Goal: Download file/media

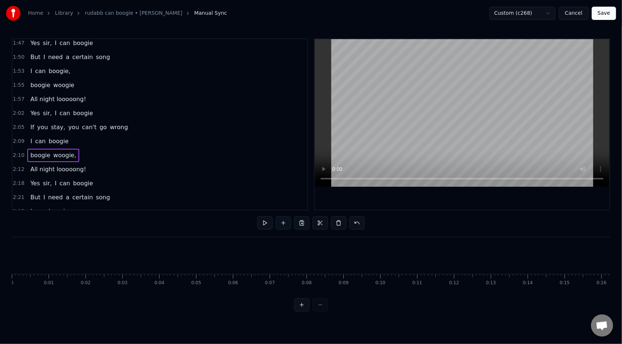
scroll to position [0, 3056]
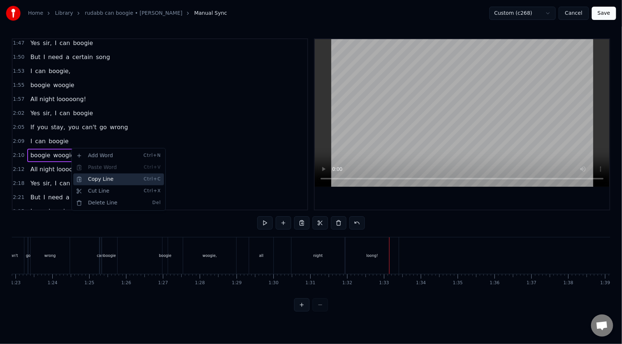
click at [95, 180] on div "Copy Line Ctrl+C" at bounding box center [118, 179] width 91 height 12
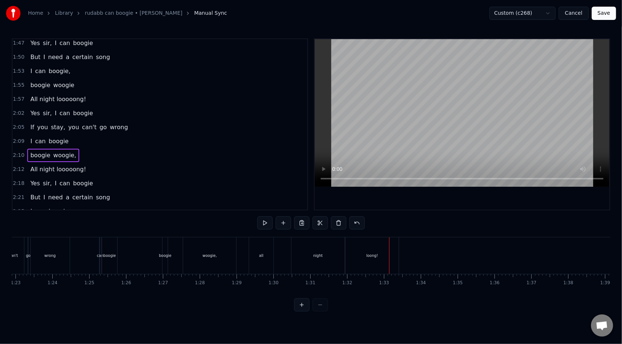
click at [65, 204] on div "2:25 I can boogie" at bounding box center [160, 211] width 295 height 14
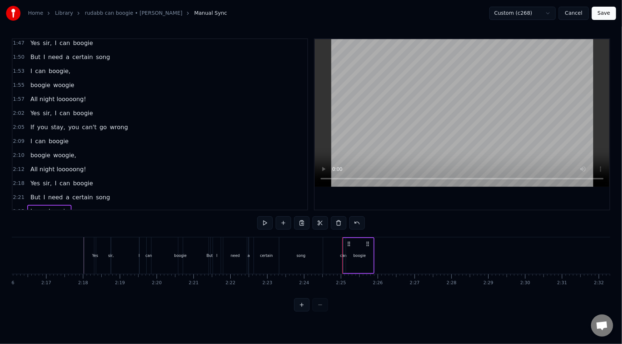
scroll to position [0, 4884]
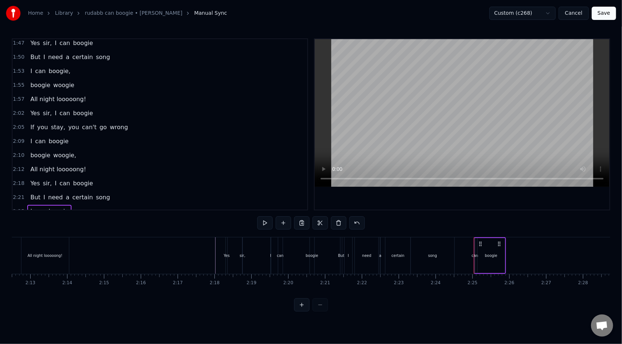
click at [370, 248] on div "need" at bounding box center [367, 255] width 24 height 36
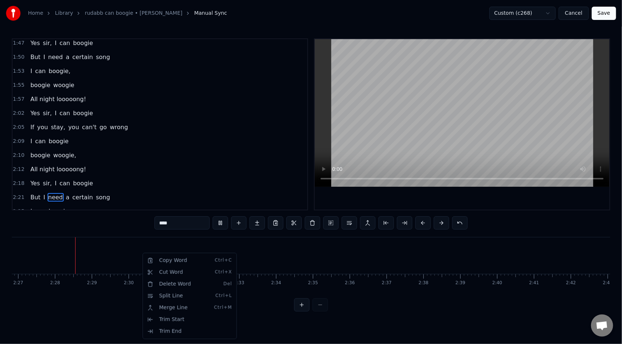
scroll to position [0, 5413]
click at [84, 161] on html "Home Library rudabb can boogie • [PERSON_NAME] Manual Sync Custom (c268) Cancel…" at bounding box center [311, 161] width 622 height 323
click at [74, 165] on span "All night looooong!" at bounding box center [57, 169] width 57 height 8
type input "**********"
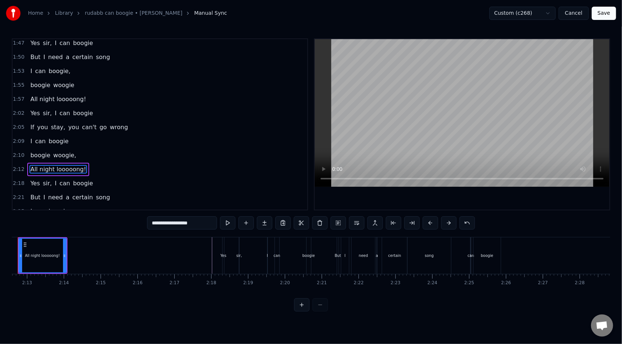
scroll to position [0, 4856]
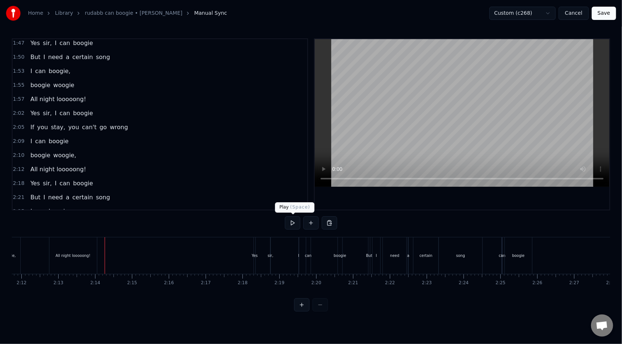
click at [289, 220] on button at bounding box center [292, 222] width 15 height 13
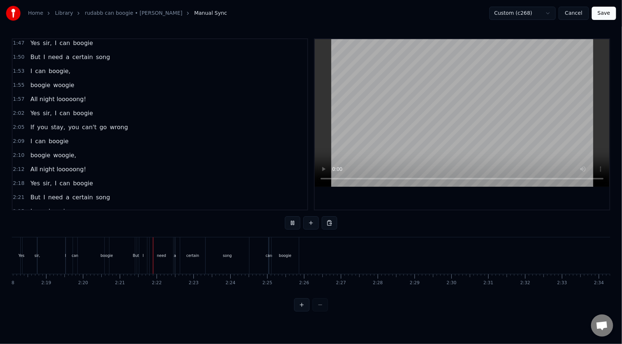
scroll to position [0, 5142]
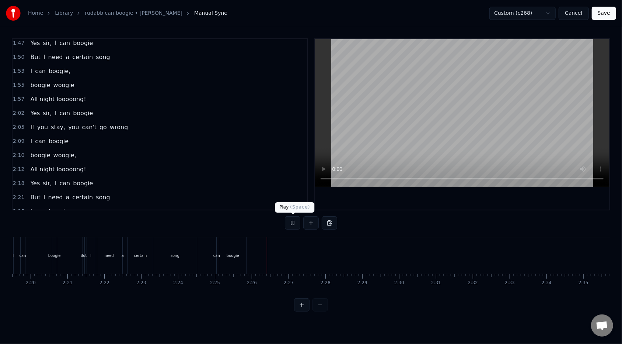
click at [291, 225] on button at bounding box center [292, 222] width 15 height 13
click at [280, 280] on div "Paste Line Ctrl+V" at bounding box center [317, 284] width 91 height 12
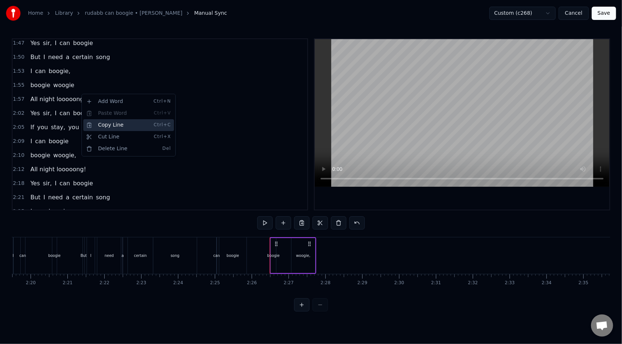
click at [100, 124] on div "Copy Line Ctrl+C" at bounding box center [128, 125] width 91 height 12
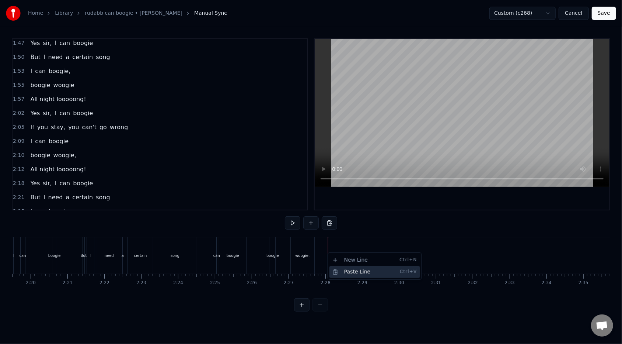
click at [341, 267] on div "Paste Line Ctrl+V" at bounding box center [375, 272] width 91 height 12
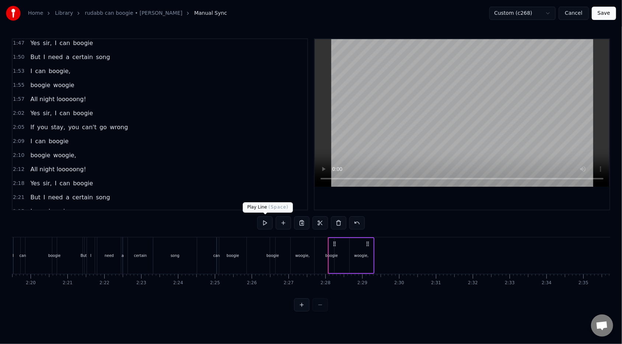
click at [267, 226] on button at bounding box center [264, 222] width 15 height 13
click at [83, 162] on div "2:12 All night looooong!" at bounding box center [160, 169] width 295 height 14
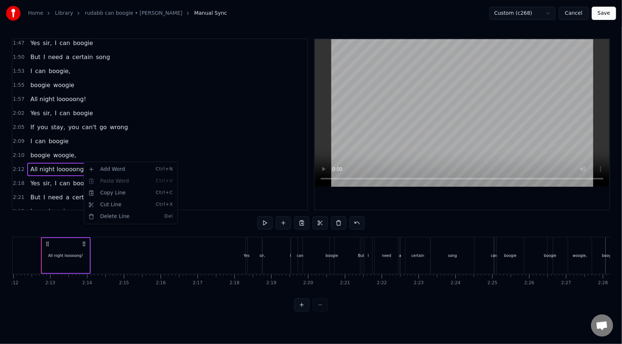
scroll to position [0, 4856]
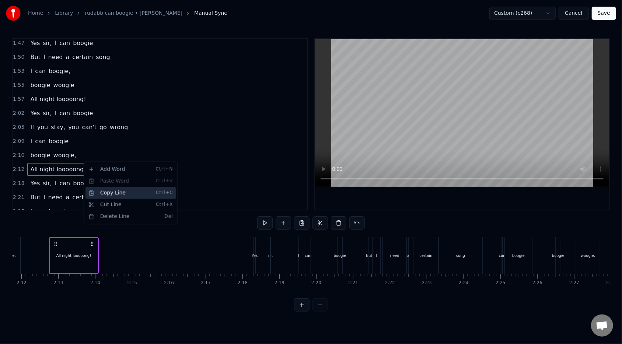
click at [104, 192] on div "Copy Line Ctrl+C" at bounding box center [131, 193] width 91 height 12
click at [84, 205] on div "2:25 I can boogie" at bounding box center [160, 211] width 295 height 14
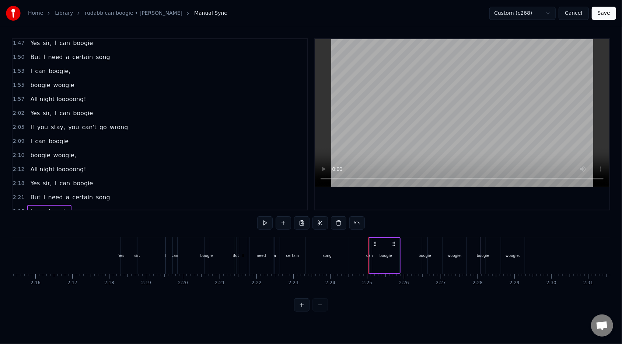
scroll to position [283, 0]
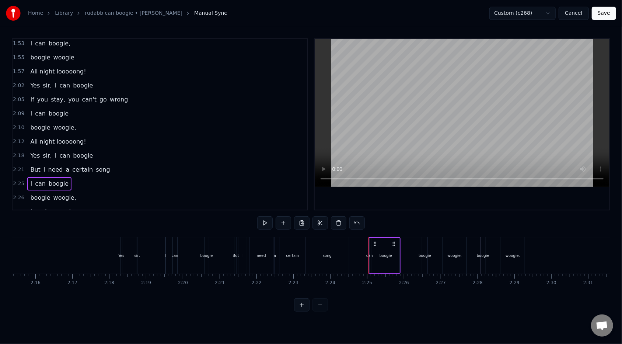
click at [71, 205] on div "boogie woogie," at bounding box center [53, 211] width 52 height 13
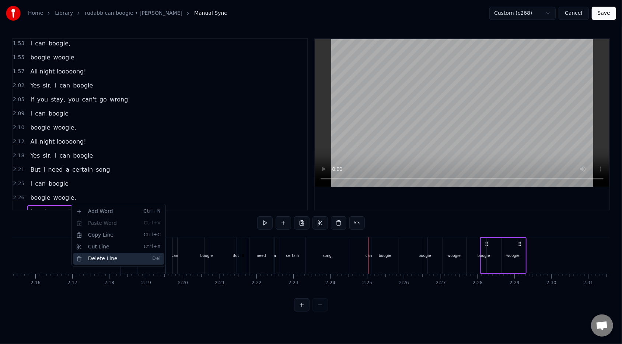
click at [84, 260] on div "Delete Line Del" at bounding box center [118, 259] width 91 height 12
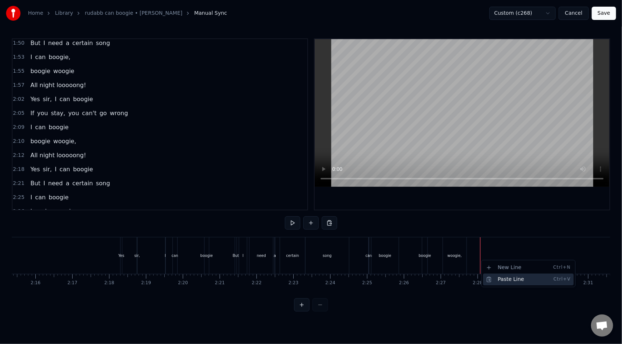
click at [492, 273] on div "Paste Line Ctrl+V" at bounding box center [528, 279] width 91 height 12
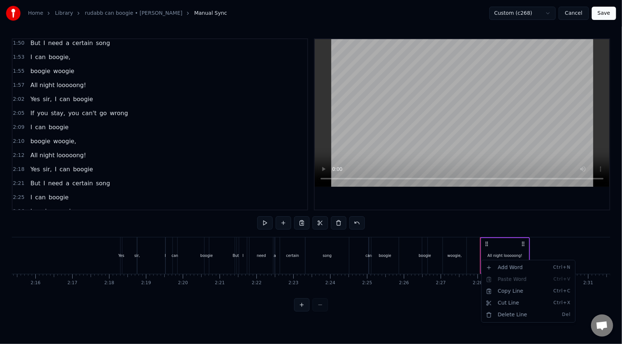
scroll to position [283, 0]
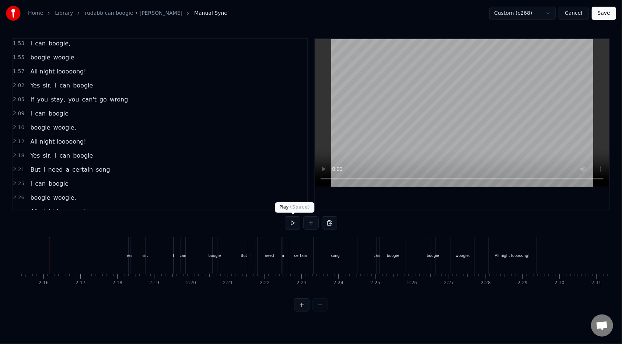
click at [287, 225] on button at bounding box center [292, 222] width 15 height 13
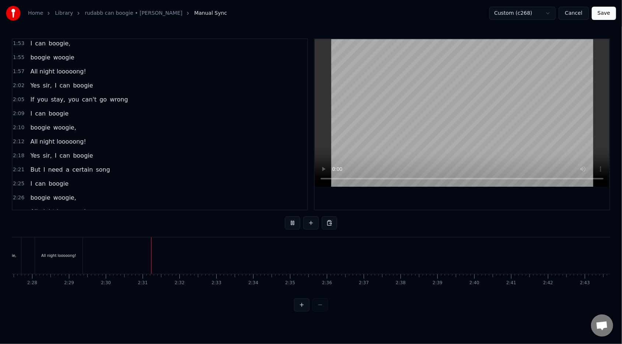
scroll to position [0, 5511]
click at [293, 221] on button at bounding box center [292, 222] width 15 height 13
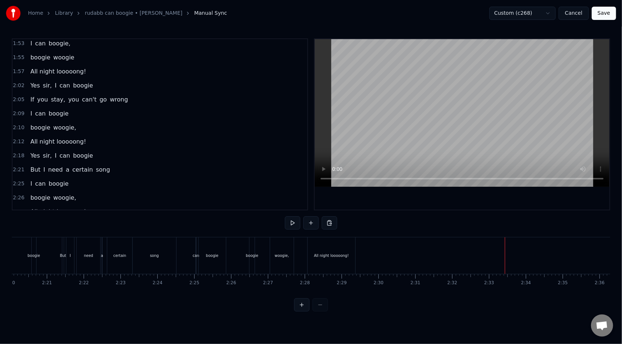
click at [337, 248] on div "All night looooong!" at bounding box center [332, 255] width 48 height 36
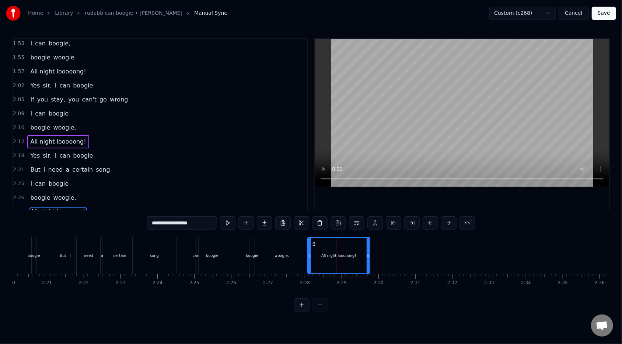
drag, startPoint x: 354, startPoint y: 255, endPoint x: 369, endPoint y: 256, distance: 15.9
click at [369, 256] on icon at bounding box center [368, 256] width 3 height 6
drag, startPoint x: 309, startPoint y: 255, endPoint x: 320, endPoint y: 256, distance: 11.1
click at [320, 256] on icon at bounding box center [320, 256] width 3 height 6
click at [284, 256] on div "woogie," at bounding box center [282, 256] width 14 height 6
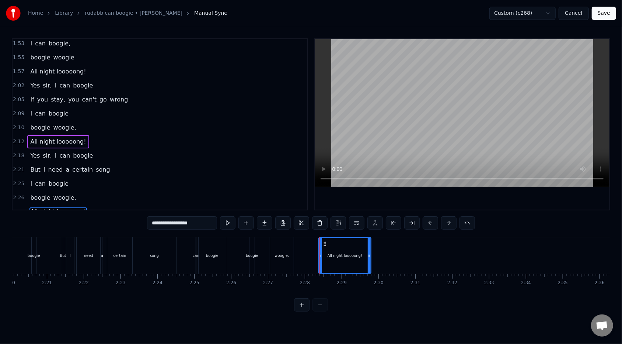
type input "*******"
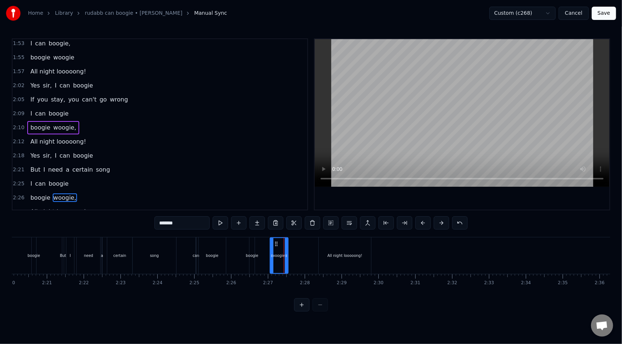
drag, startPoint x: 290, startPoint y: 255, endPoint x: 285, endPoint y: 254, distance: 5.5
click at [285, 254] on div "woogie," at bounding box center [279, 255] width 17 height 35
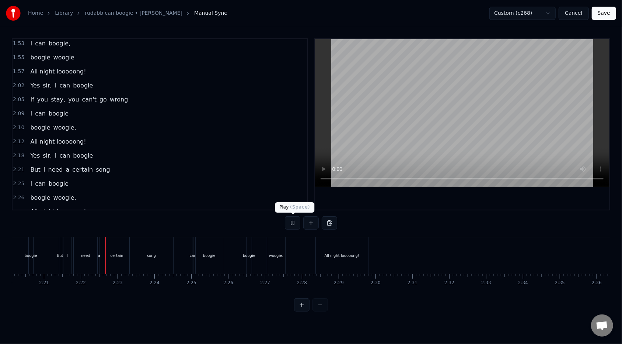
scroll to position [0, 5195]
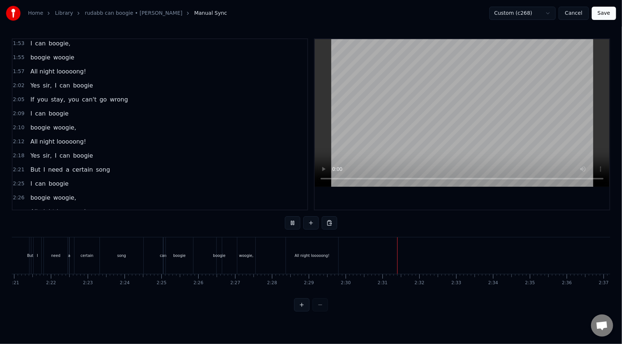
click at [291, 222] on button at bounding box center [292, 222] width 15 height 13
click at [92, 80] on div "2:02 Yes sir, I can boogie" at bounding box center [160, 86] width 295 height 14
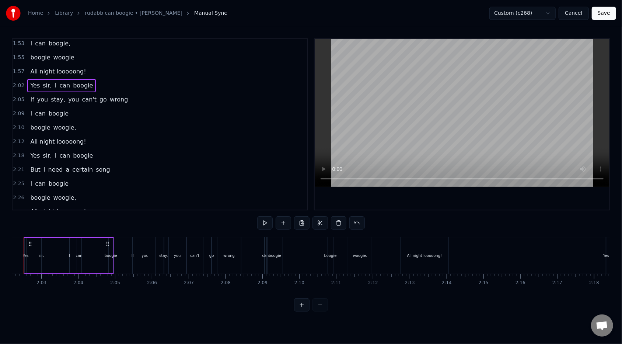
scroll to position [0, 4480]
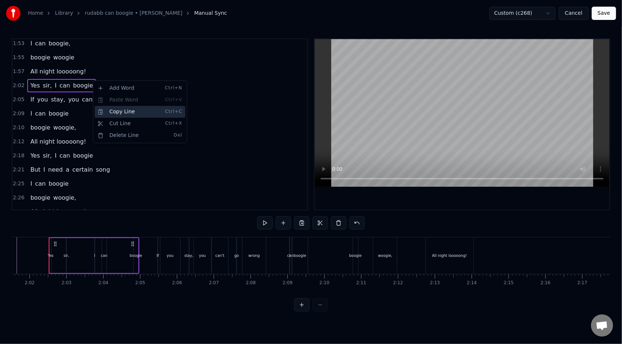
click at [115, 110] on div "Copy Line Ctrl+C" at bounding box center [140, 112] width 91 height 12
click at [90, 205] on div "2:28 All night looooong!" at bounding box center [160, 212] width 295 height 14
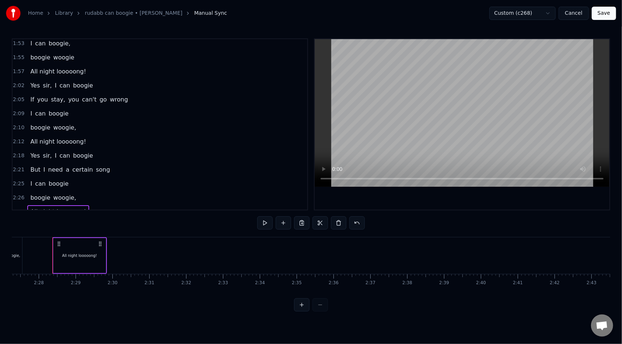
scroll to position [0, 5432]
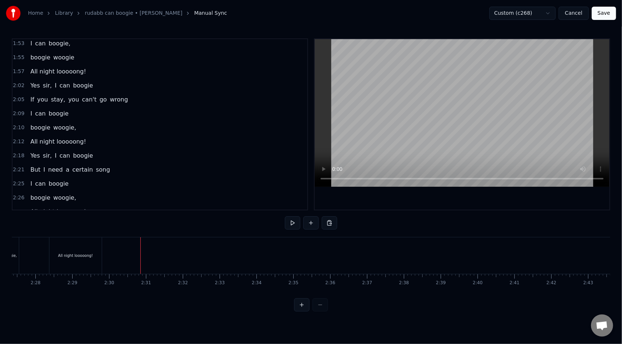
click at [149, 271] on div "Paste Line Ctrl+V" at bounding box center [178, 273] width 91 height 12
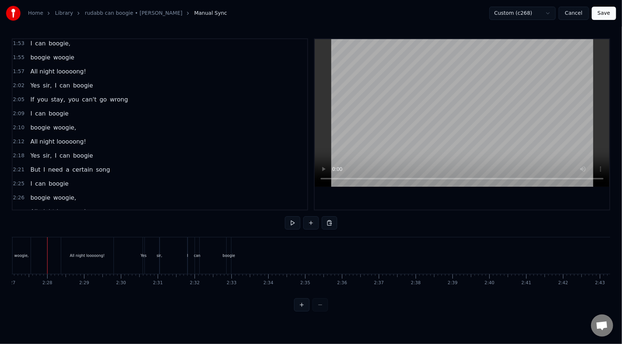
scroll to position [0, 5418]
click at [292, 222] on button at bounding box center [292, 222] width 15 height 13
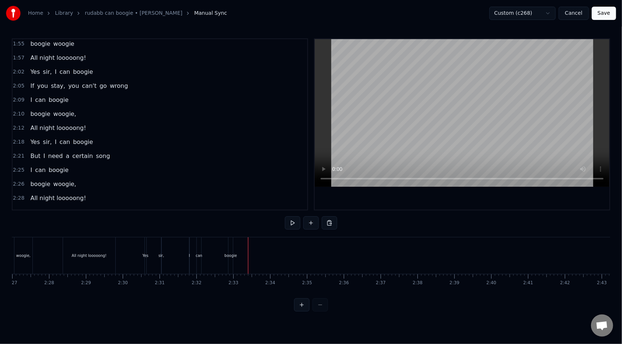
click at [87, 205] on div "2:30 Yes sir, I can boogie" at bounding box center [160, 212] width 295 height 14
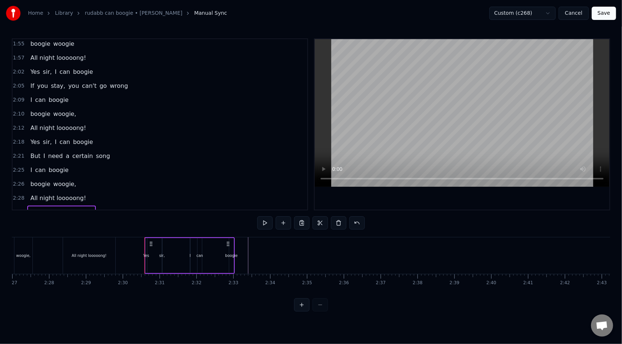
drag, startPoint x: 168, startPoint y: 237, endPoint x: 174, endPoint y: 236, distance: 5.6
click at [174, 236] on div "0:34 Mister 0:37 Your eyes are full of hesitation 0:41 Sure makes me wonder 0:4…" at bounding box center [311, 174] width 599 height 273
drag, startPoint x: 150, startPoint y: 244, endPoint x: 156, endPoint y: 244, distance: 6.3
click at [156, 244] on circle at bounding box center [156, 243] width 0 height 0
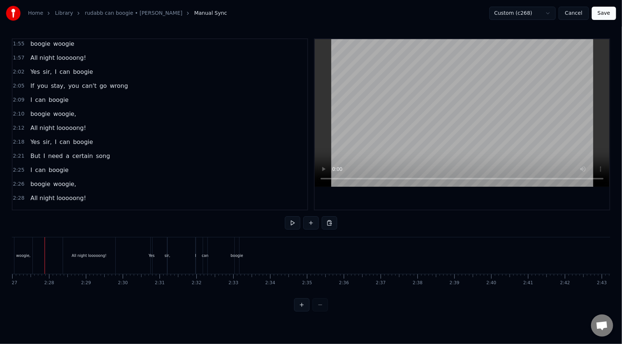
scroll to position [0, 5414]
click at [288, 226] on button at bounding box center [292, 222] width 15 height 13
click at [83, 208] on span "boogie" at bounding box center [82, 212] width 21 height 8
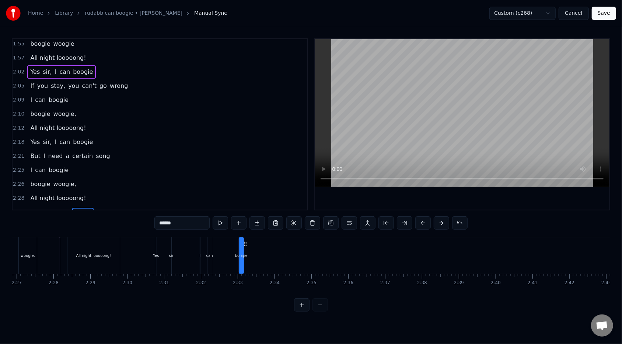
click at [93, 205] on div "2:30 Yes sir, I can boogie" at bounding box center [160, 212] width 295 height 14
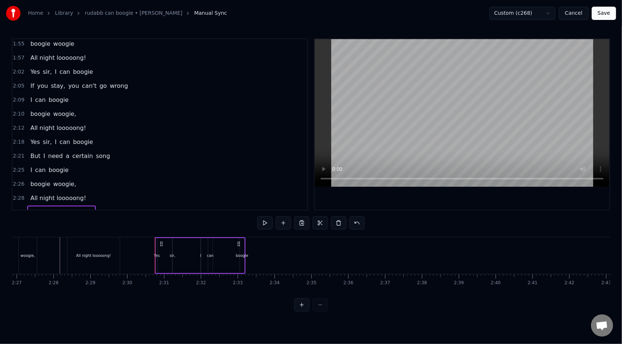
drag, startPoint x: 181, startPoint y: 237, endPoint x: 210, endPoint y: 235, distance: 29.6
click at [210, 235] on div "0:34 Mister 0:37 Your eyes are full of hesitation 0:41 Sure makes me wonder 0:4…" at bounding box center [311, 174] width 599 height 273
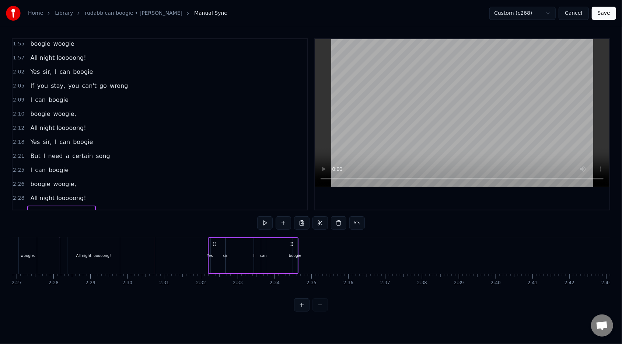
drag, startPoint x: 161, startPoint y: 241, endPoint x: 214, endPoint y: 242, distance: 53.5
click at [214, 242] on icon at bounding box center [215, 244] width 6 height 6
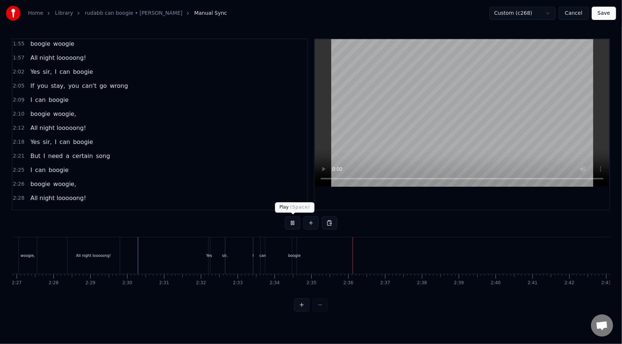
click at [292, 220] on button at bounding box center [292, 222] width 15 height 13
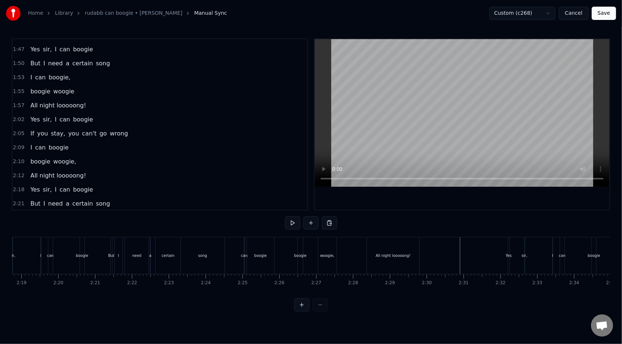
scroll to position [248, 0]
click at [127, 127] on div "2:05 If you stay, you can't go wrong" at bounding box center [160, 134] width 295 height 14
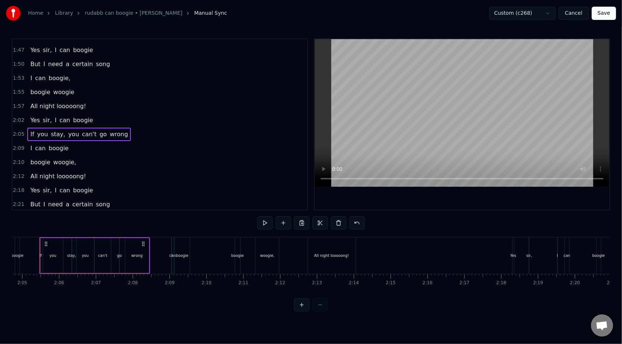
scroll to position [0, 4588]
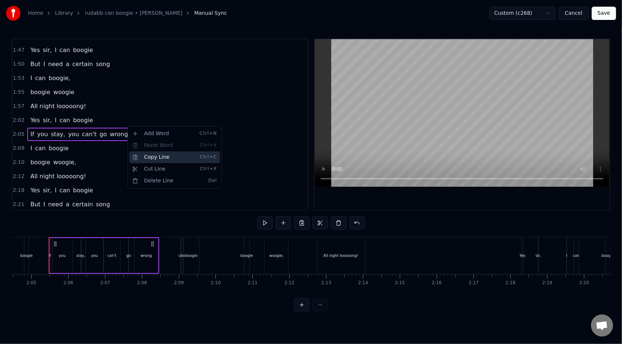
click at [147, 159] on div "Copy Line Ctrl+C" at bounding box center [174, 157] width 91 height 12
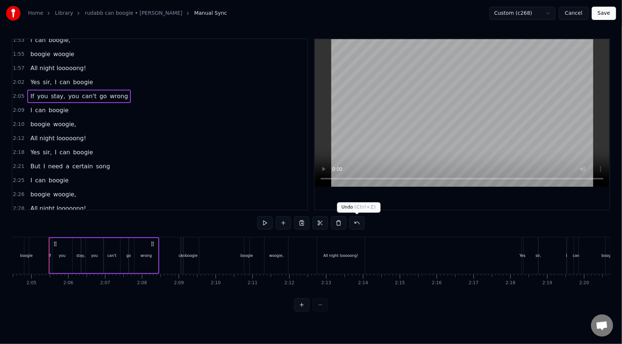
scroll to position [296, 0]
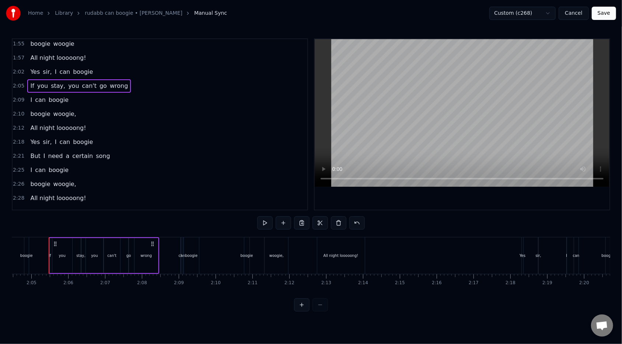
click at [95, 205] on div "2:32 Yes sir, I can boogie" at bounding box center [160, 212] width 295 height 14
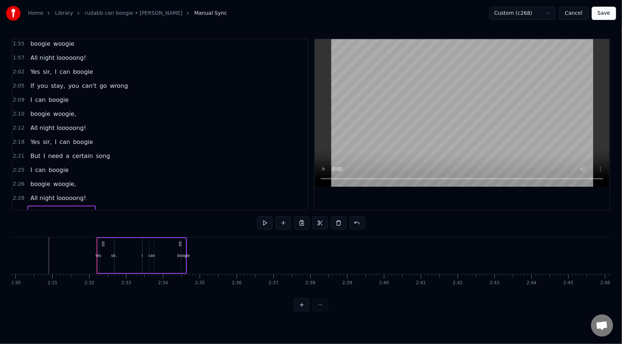
scroll to position [0, 5573]
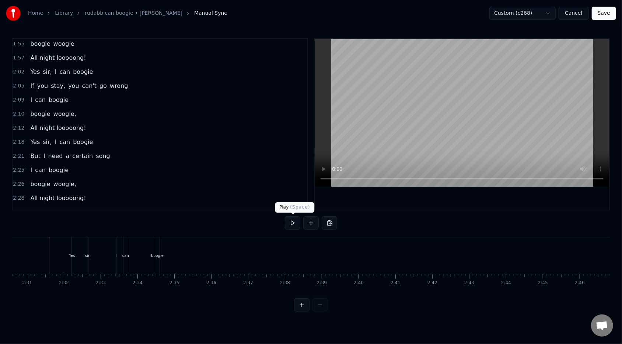
click at [296, 219] on button at bounding box center [292, 222] width 15 height 13
click at [294, 222] on button at bounding box center [292, 222] width 15 height 13
click at [205, 274] on div "Paste Line Ctrl+V" at bounding box center [239, 273] width 91 height 12
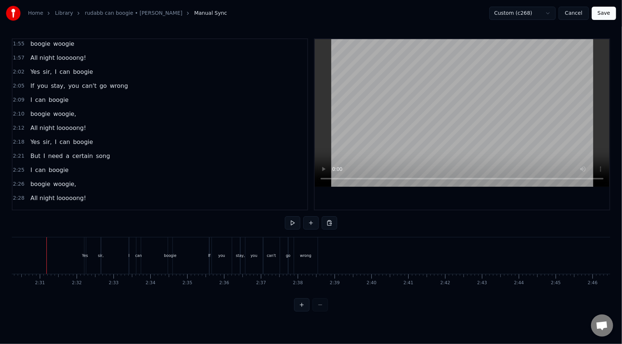
scroll to position [0, 5536]
click at [65, 163] on div "I can boogie" at bounding box center [49, 169] width 44 height 13
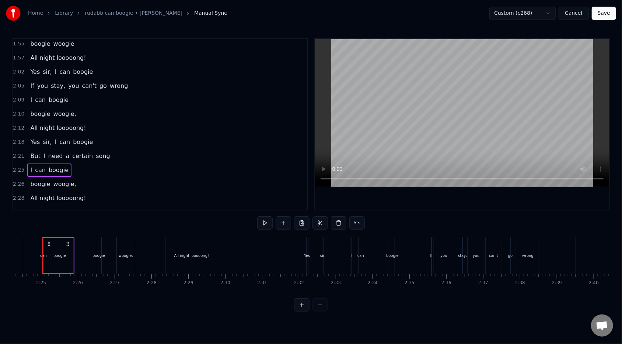
scroll to position [0, 5309]
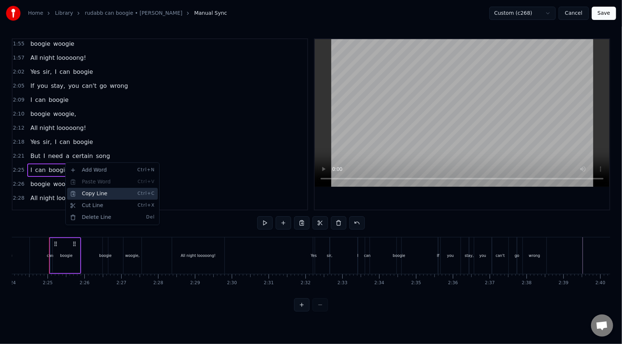
click at [88, 192] on div "Copy Line Ctrl+C" at bounding box center [112, 194] width 91 height 12
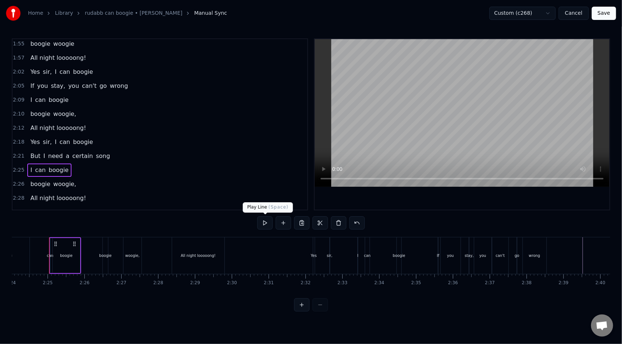
click at [262, 223] on button at bounding box center [264, 222] width 15 height 13
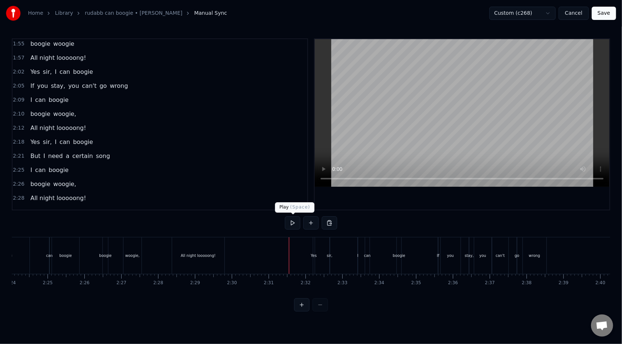
click at [288, 224] on button at bounding box center [292, 222] width 15 height 13
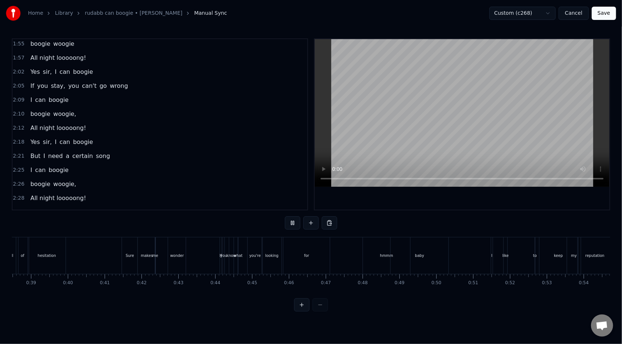
scroll to position [0, 1221]
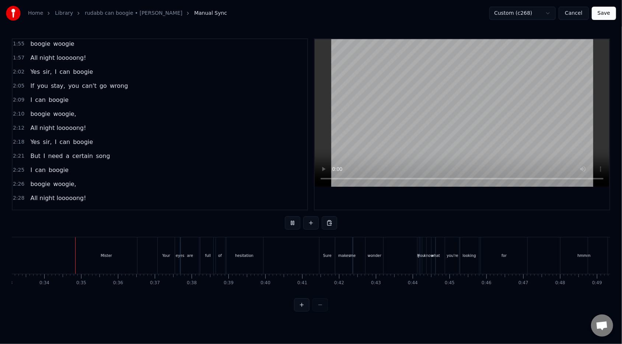
click at [112, 191] on div "2:28 All night looooong!" at bounding box center [160, 198] width 295 height 14
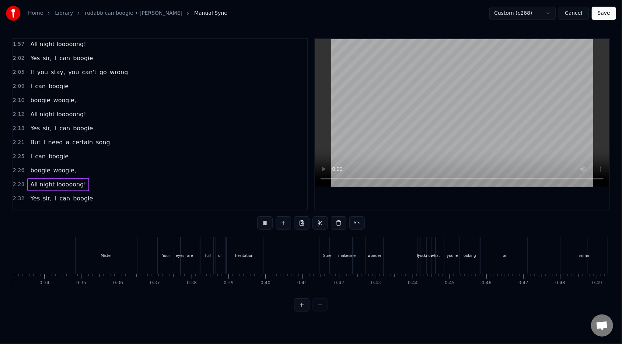
click at [111, 121] on div "2:18 Yes sir, I can boogie" at bounding box center [160, 128] width 295 height 14
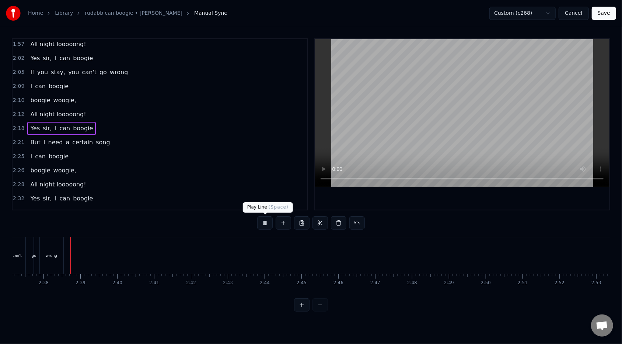
scroll to position [0, 5793]
click at [270, 221] on button at bounding box center [264, 222] width 15 height 13
click at [85, 149] on div "2:25 I can boogie" at bounding box center [160, 156] width 295 height 14
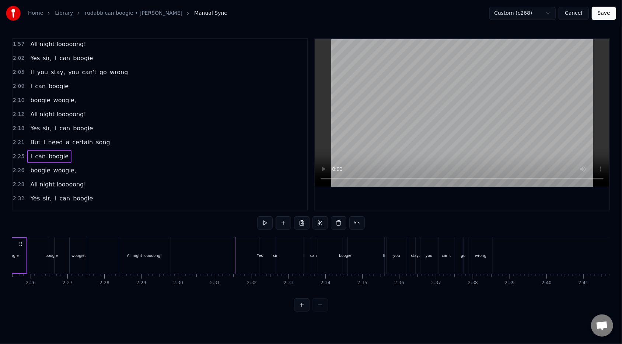
scroll to position [0, 5309]
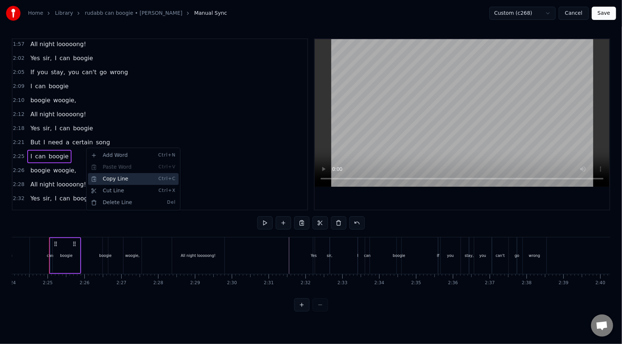
click at [128, 177] on div "Copy Line Ctrl+C" at bounding box center [133, 179] width 91 height 12
click at [176, 191] on div "2:32 Yes sir, I can boogie" at bounding box center [160, 198] width 295 height 14
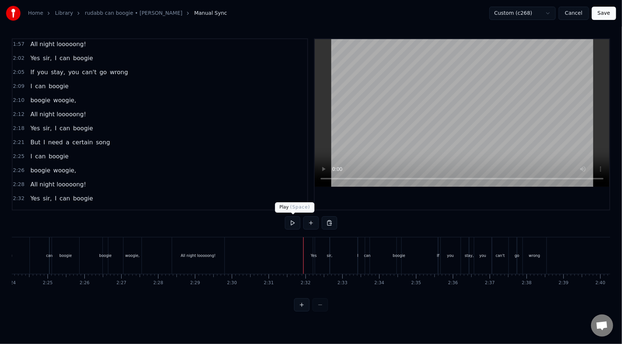
click at [289, 223] on button at bounding box center [292, 222] width 15 height 13
click at [292, 223] on button at bounding box center [292, 222] width 15 height 13
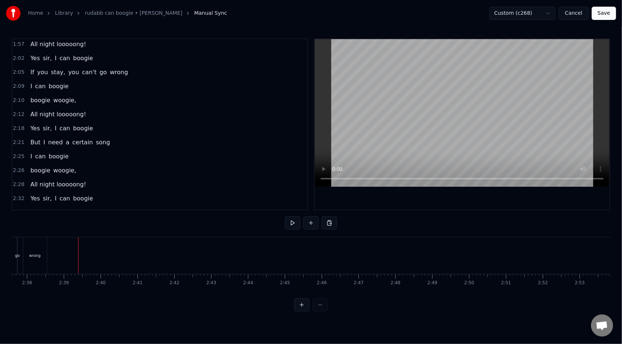
scroll to position [0, 5838]
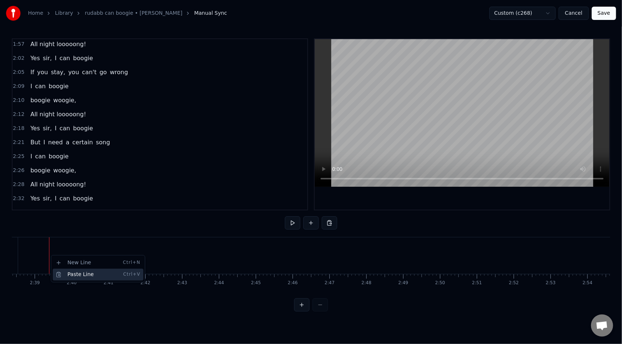
click at [64, 272] on div "Paste Line Ctrl+V" at bounding box center [98, 274] width 91 height 12
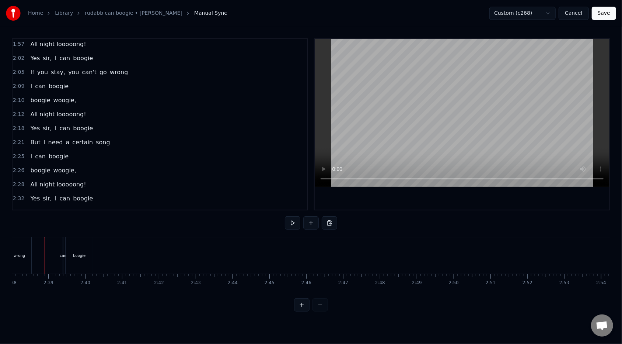
scroll to position [0, 5820]
click at [74, 163] on div "2:26 boogie woogie," at bounding box center [160, 170] width 295 height 14
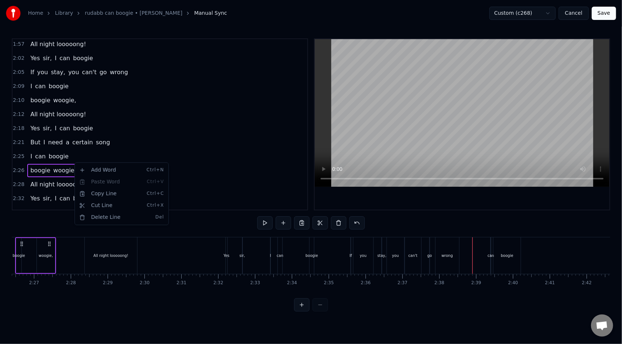
scroll to position [0, 5363]
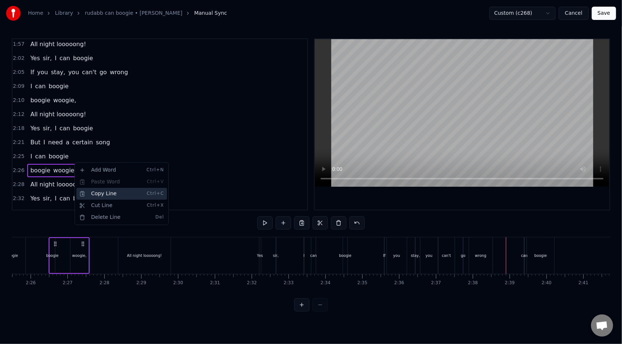
click at [91, 193] on div "Copy Line Ctrl+C" at bounding box center [121, 194] width 91 height 12
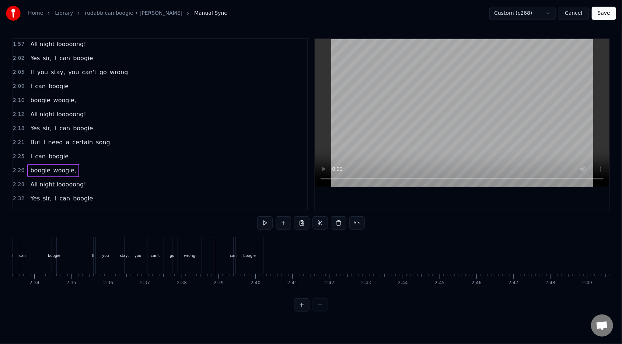
scroll to position [0, 5651]
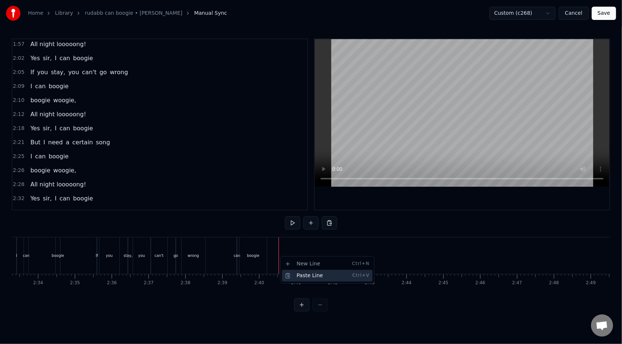
click at [303, 277] on div "Paste Line Ctrl+V" at bounding box center [327, 275] width 91 height 12
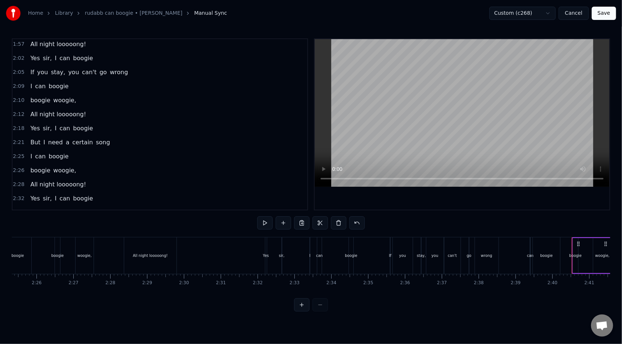
scroll to position [0, 5327]
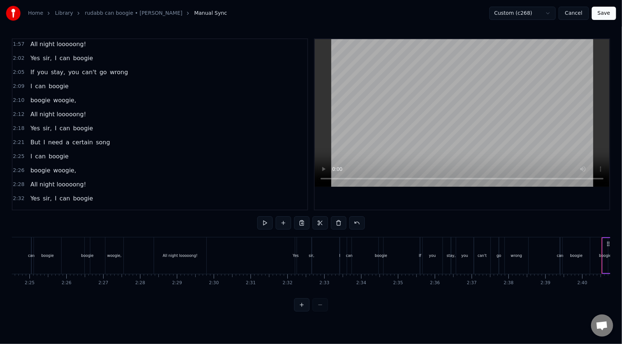
click at [295, 225] on button at bounding box center [292, 222] width 15 height 13
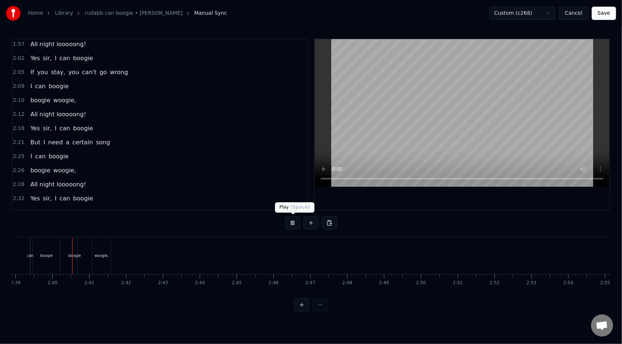
scroll to position [0, 5860]
click at [295, 223] on button at bounding box center [292, 222] width 15 height 13
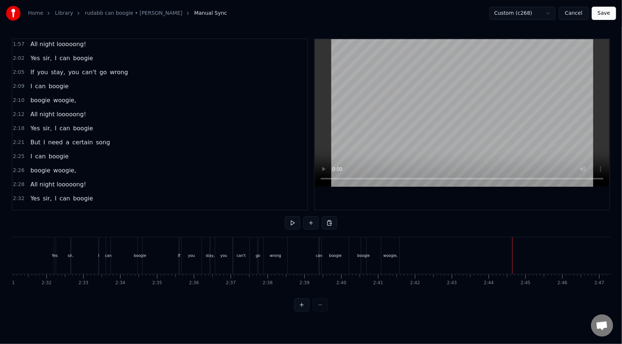
scroll to position [0, 5559]
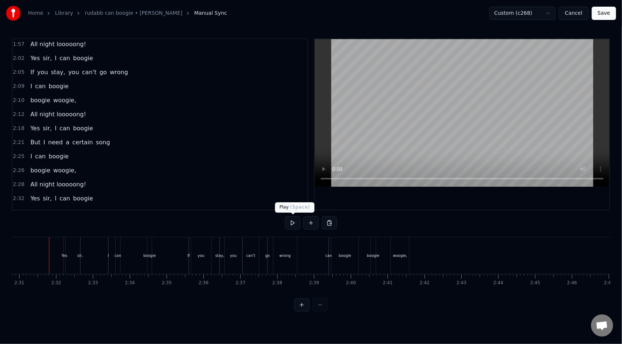
click at [290, 226] on button at bounding box center [292, 222] width 15 height 13
click at [456, 273] on div "Paste Line Ctrl+V" at bounding box center [488, 274] width 91 height 12
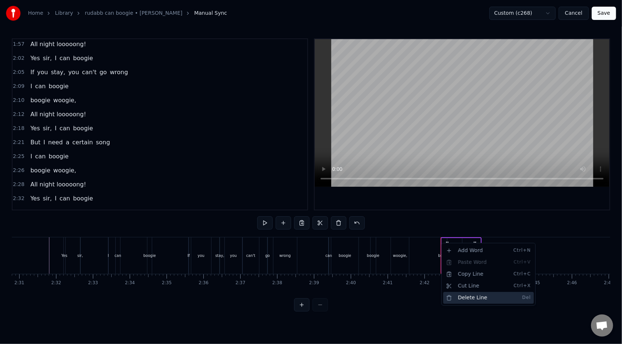
click at [457, 296] on div "Delete Line Del" at bounding box center [488, 298] width 91 height 12
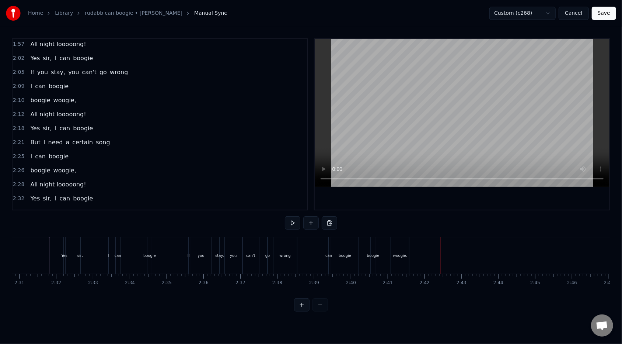
click at [81, 178] on div "All night looooong!" at bounding box center [58, 184] width 62 height 13
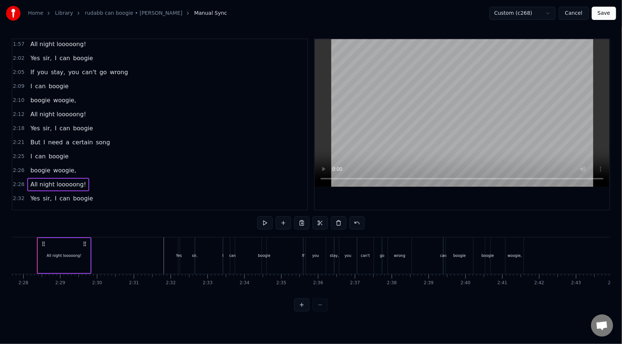
scroll to position [0, 5432]
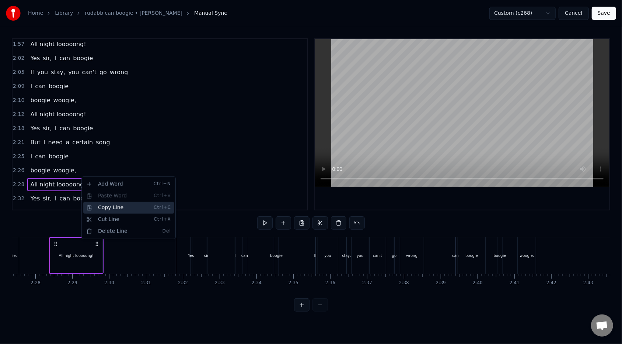
click at [96, 210] on div "Copy Line Ctrl+C" at bounding box center [128, 208] width 91 height 12
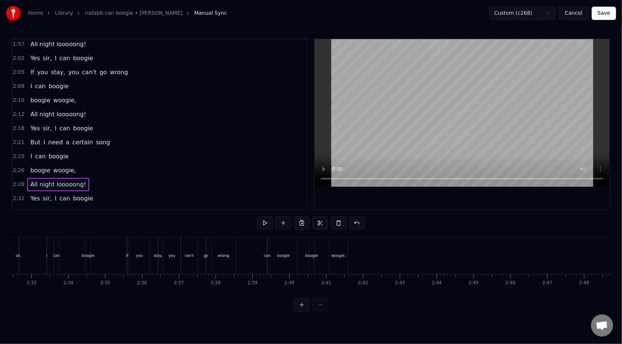
scroll to position [0, 5630]
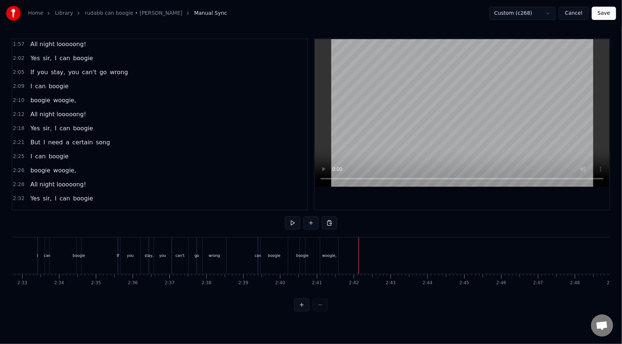
click at [368, 276] on div "Paste Line Ctrl+V" at bounding box center [403, 275] width 91 height 12
click at [18, 249] on div "Yes sir, I can boogie" at bounding box center [38, 255] width 90 height 36
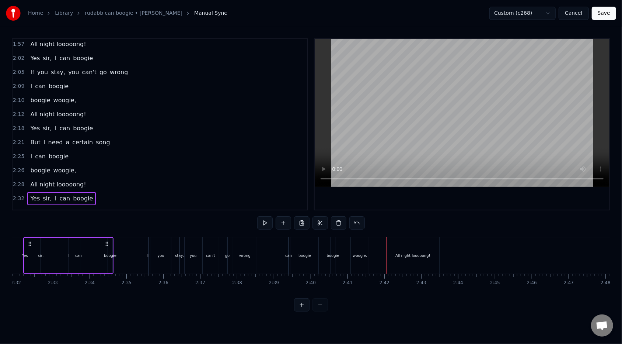
scroll to position [0, 5599]
click at [268, 220] on button at bounding box center [264, 222] width 15 height 13
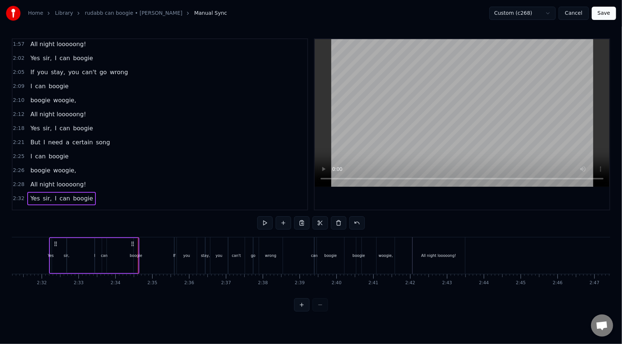
click at [116, 251] on div "Yes sir, I can boogie" at bounding box center [94, 255] width 90 height 36
click at [259, 223] on button at bounding box center [264, 222] width 15 height 13
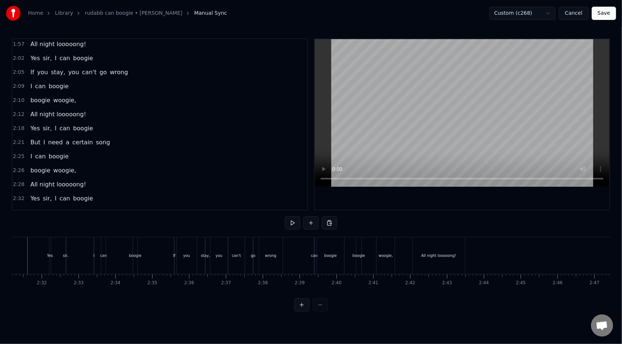
scroll to position [0, 5552]
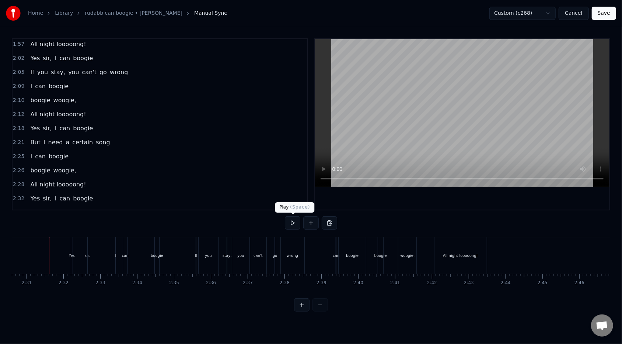
click at [294, 222] on button at bounding box center [292, 222] width 15 height 13
click at [295, 227] on button at bounding box center [292, 222] width 15 height 13
click at [454, 256] on div "All night looooong!" at bounding box center [460, 256] width 35 height 6
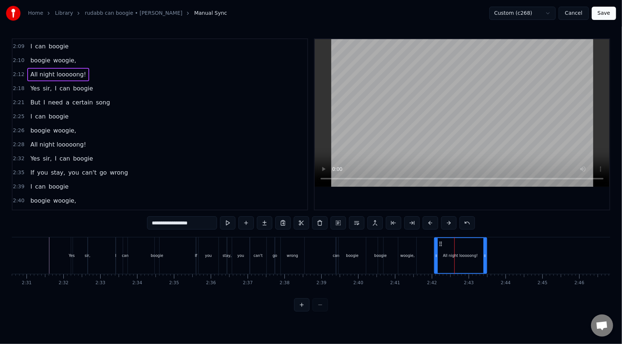
scroll to position [351, 0]
drag, startPoint x: 436, startPoint y: 255, endPoint x: 444, endPoint y: 256, distance: 7.8
click at [444, 256] on icon at bounding box center [444, 256] width 3 height 6
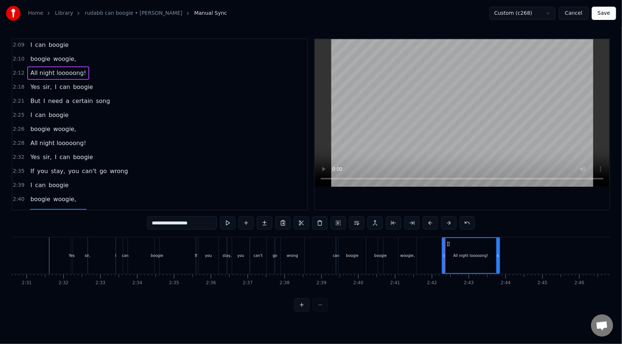
drag, startPoint x: 486, startPoint y: 254, endPoint x: 499, endPoint y: 254, distance: 12.9
click at [499, 254] on icon at bounding box center [498, 256] width 3 height 6
click at [402, 247] on div "woogie," at bounding box center [407, 255] width 18 height 36
type input "*******"
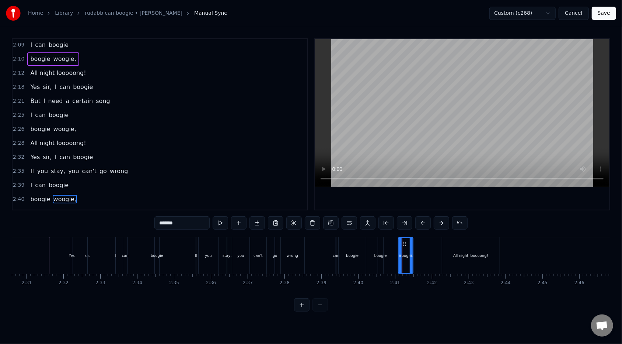
click at [411, 257] on icon at bounding box center [411, 256] width 3 height 6
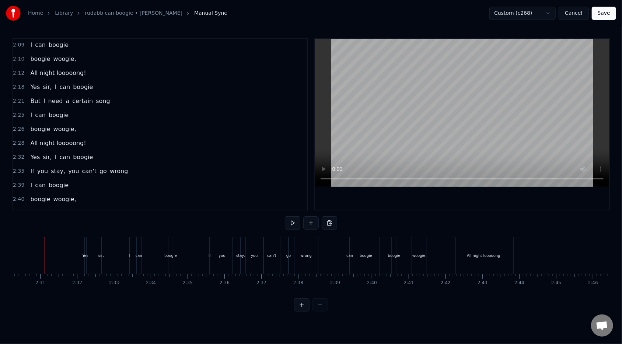
scroll to position [0, 5533]
click at [293, 222] on button at bounding box center [292, 222] width 15 height 13
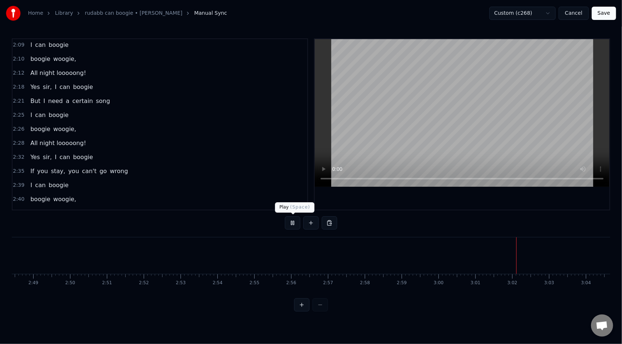
click at [292, 221] on button at bounding box center [292, 222] width 15 height 13
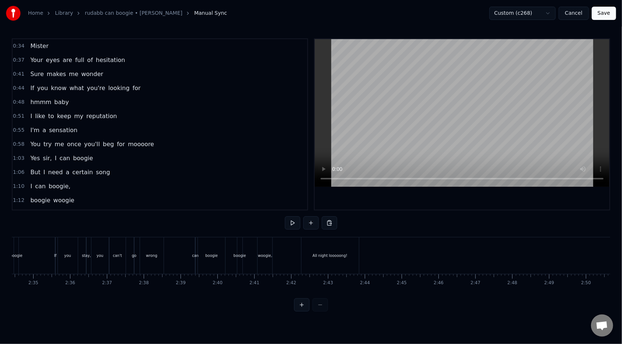
click at [603, 13] on button "Save" at bounding box center [604, 13] width 24 height 13
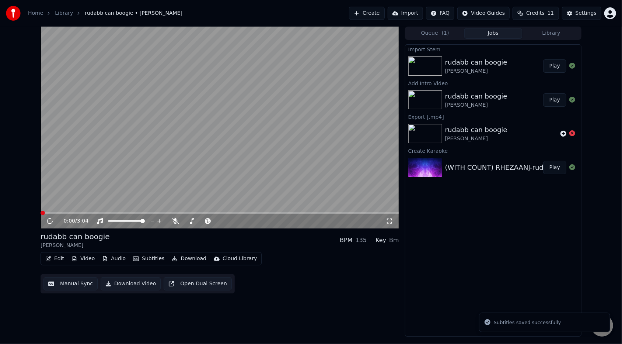
click at [551, 63] on button "Play" at bounding box center [554, 65] width 23 height 13
click at [228, 212] on span at bounding box center [220, 212] width 359 height 1
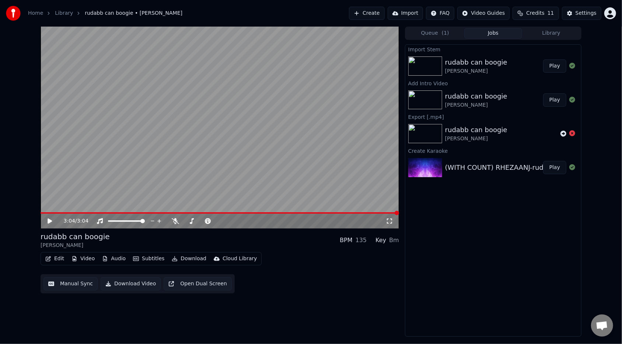
click at [434, 65] on img at bounding box center [425, 65] width 34 height 19
click at [48, 219] on icon at bounding box center [50, 220] width 4 height 5
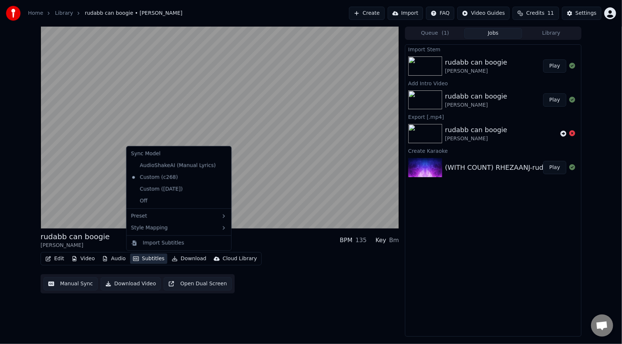
click at [150, 260] on button "Subtitles" at bounding box center [148, 258] width 37 height 10
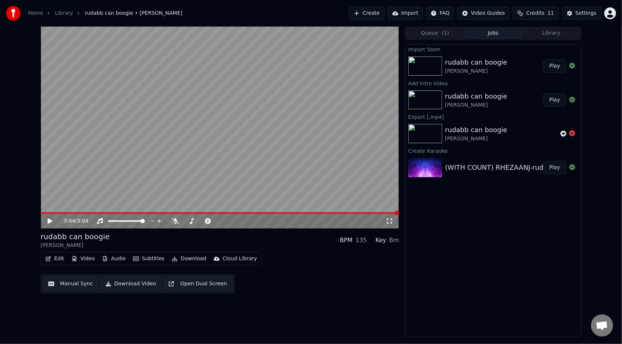
click at [502, 66] on div "rudabb can boogie [PERSON_NAME]" at bounding box center [494, 66] width 98 height 18
click at [182, 257] on button "Download" at bounding box center [189, 258] width 41 height 10
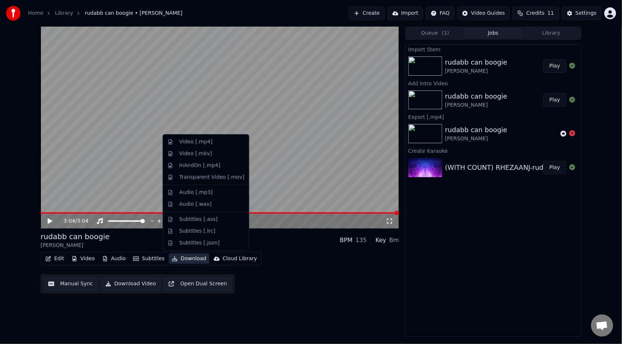
click at [182, 257] on button "Download" at bounding box center [189, 258] width 41 height 10
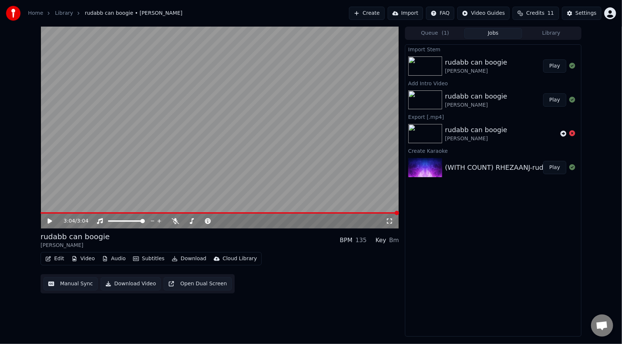
click at [494, 63] on div "rudabb can boogie" at bounding box center [476, 62] width 62 height 10
click at [494, 70] on div "[PERSON_NAME]" at bounding box center [476, 70] width 62 height 7
click at [121, 284] on button "Download Video" at bounding box center [131, 283] width 60 height 13
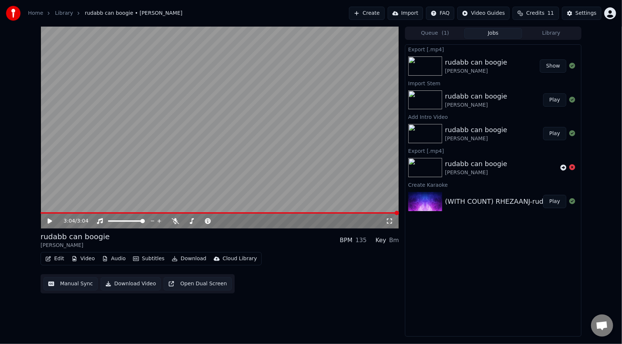
click at [544, 70] on button "Show" at bounding box center [553, 65] width 27 height 13
click at [595, 50] on div "3:04 / 3:04 rudabb can boogie [PERSON_NAME] BPM 135 Key Bm Edit Video Audio Sub…" at bounding box center [311, 182] width 622 height 310
click at [500, 60] on div "rudabb can boogie" at bounding box center [476, 62] width 62 height 10
click at [581, 12] on div "Settings" at bounding box center [586, 13] width 21 height 7
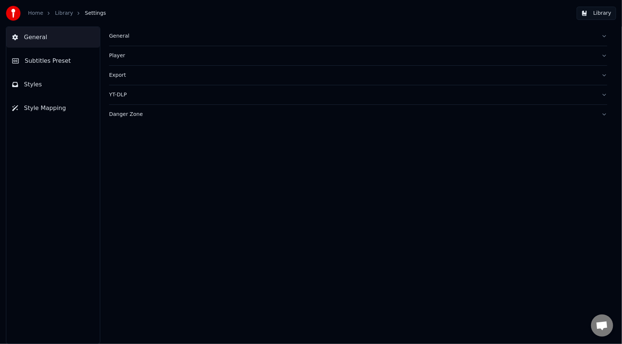
click at [123, 78] on div "Export" at bounding box center [352, 75] width 487 height 7
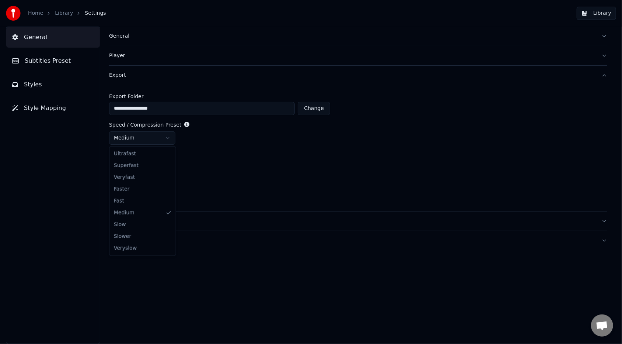
click at [168, 136] on html "**********" at bounding box center [311, 172] width 622 height 344
click at [167, 165] on html "**********" at bounding box center [311, 172] width 622 height 344
click at [201, 175] on html "**********" at bounding box center [311, 172] width 622 height 344
click at [193, 223] on div "YT-DLP" at bounding box center [352, 220] width 487 height 7
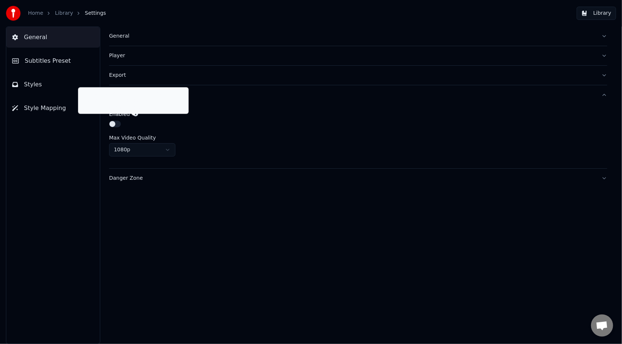
click at [135, 113] on icon at bounding box center [135, 113] width 5 height 5
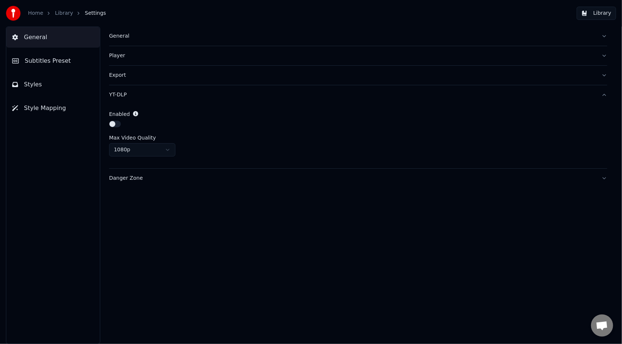
click at [135, 113] on icon at bounding box center [135, 113] width 5 height 5
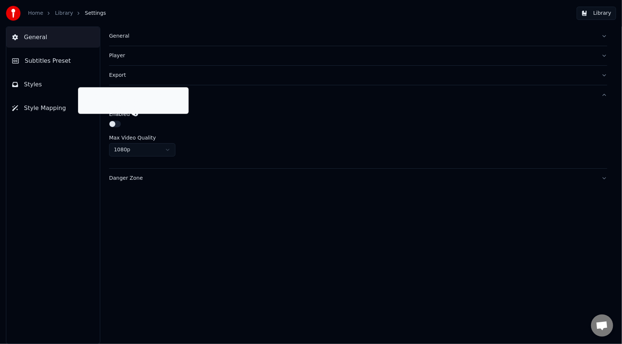
click at [133, 115] on icon at bounding box center [135, 113] width 5 height 5
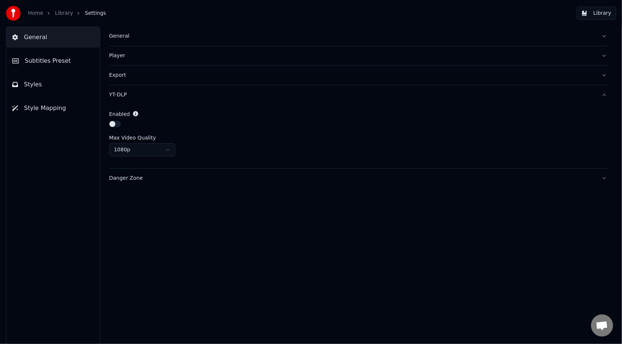
click at [133, 115] on icon at bounding box center [135, 113] width 5 height 5
click at [222, 180] on div "Danger Zone" at bounding box center [352, 177] width 487 height 7
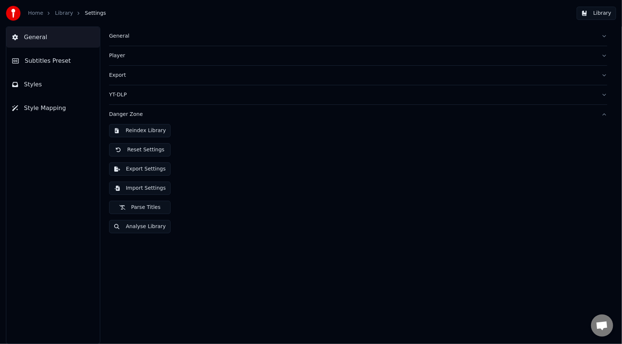
click at [604, 116] on button "Danger Zone" at bounding box center [358, 114] width 498 height 19
